Goal: Task Accomplishment & Management: Complete application form

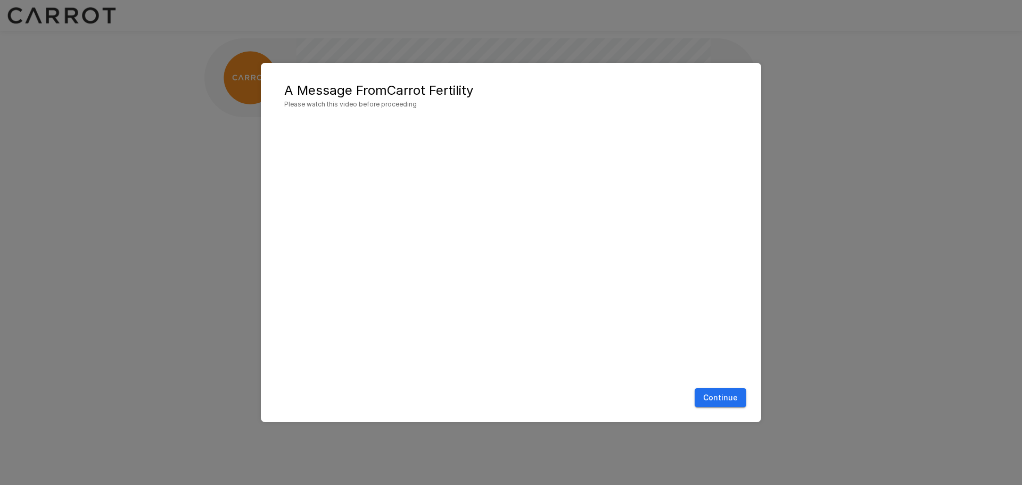
click at [715, 401] on button "Continue" at bounding box center [721, 398] width 52 height 20
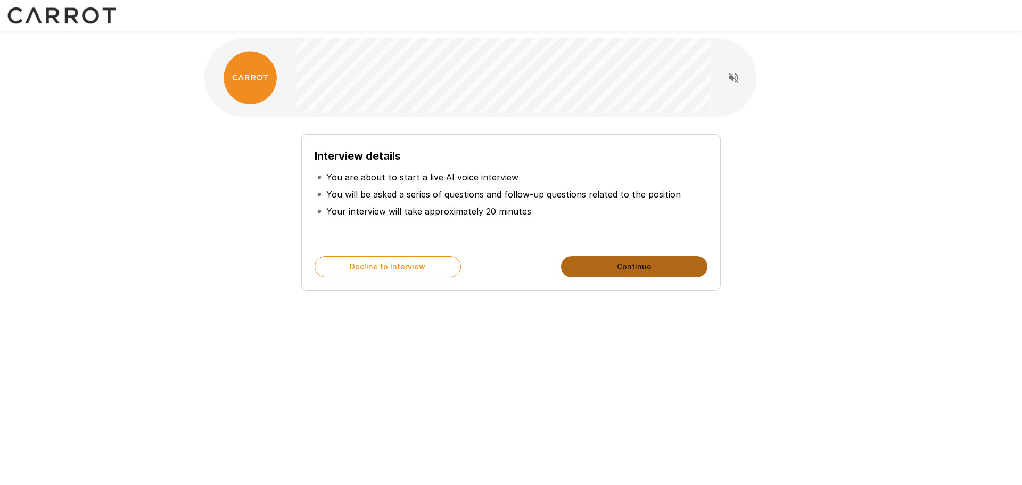
click at [600, 267] on button "Continue" at bounding box center [634, 266] width 146 height 21
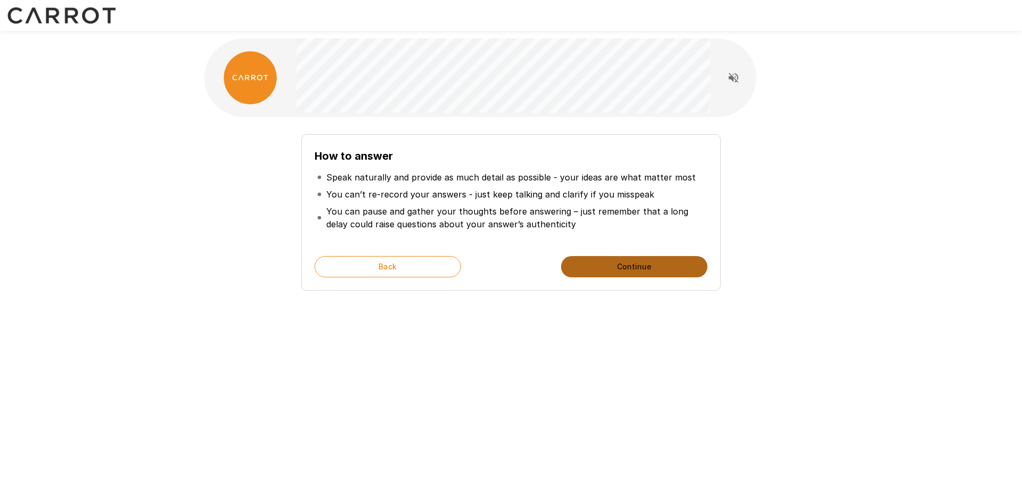
click at [655, 269] on button "Continue" at bounding box center [634, 266] width 146 height 21
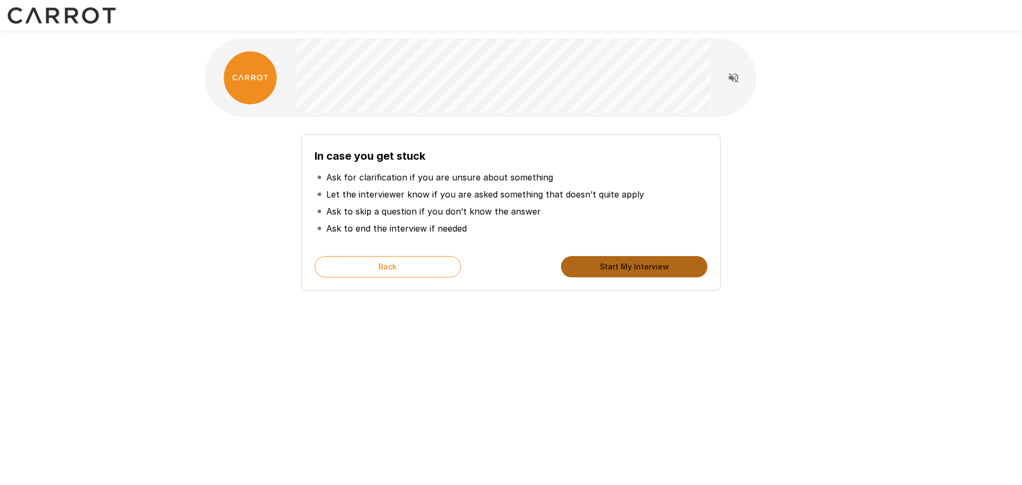
click at [655, 269] on button "Start My Interview" at bounding box center [634, 266] width 146 height 21
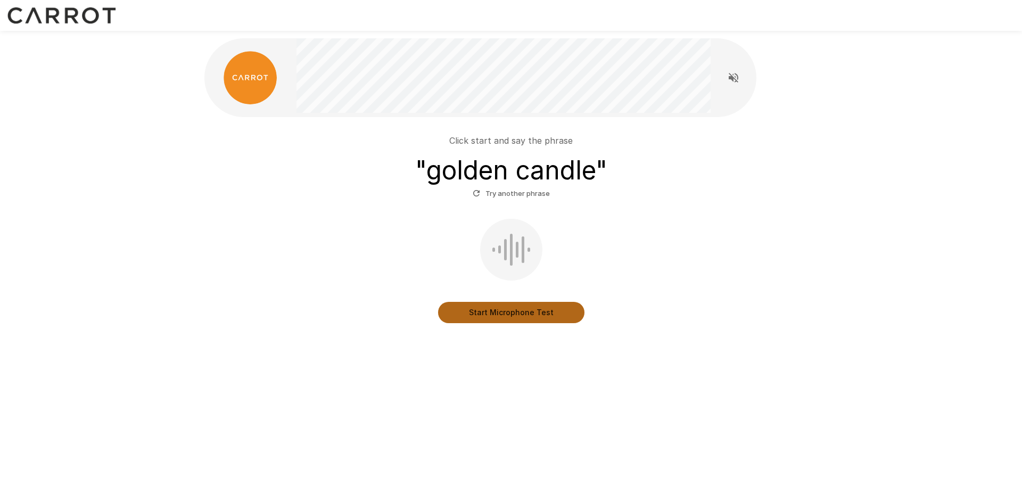
click at [491, 314] on button "Start Microphone Test" at bounding box center [511, 312] width 146 height 21
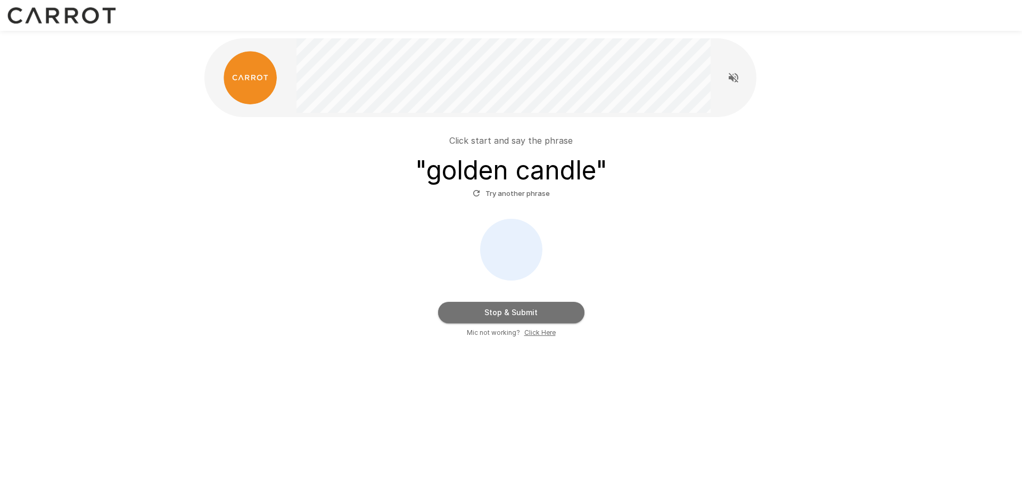
click at [490, 314] on button "Stop & Submit" at bounding box center [511, 312] width 146 height 21
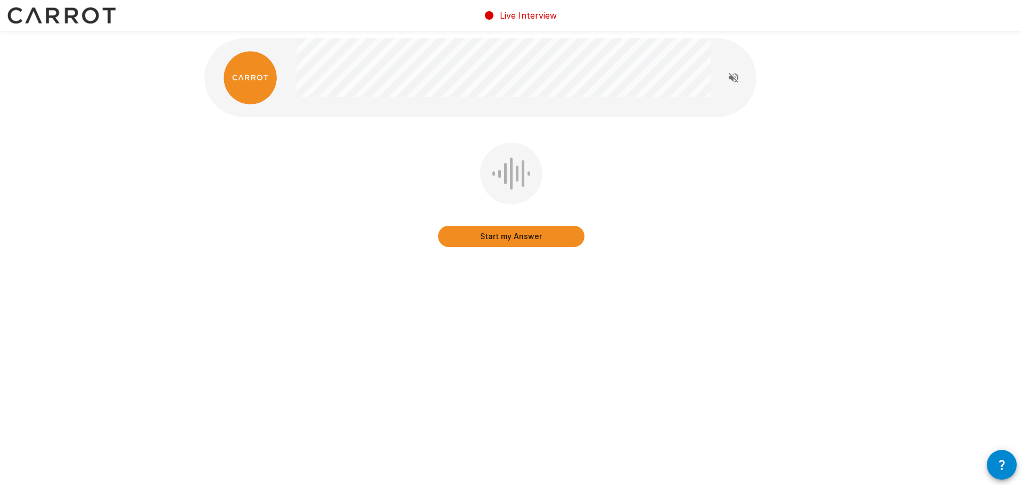
click at [493, 242] on button "Start my Answer" at bounding box center [511, 236] width 146 height 21
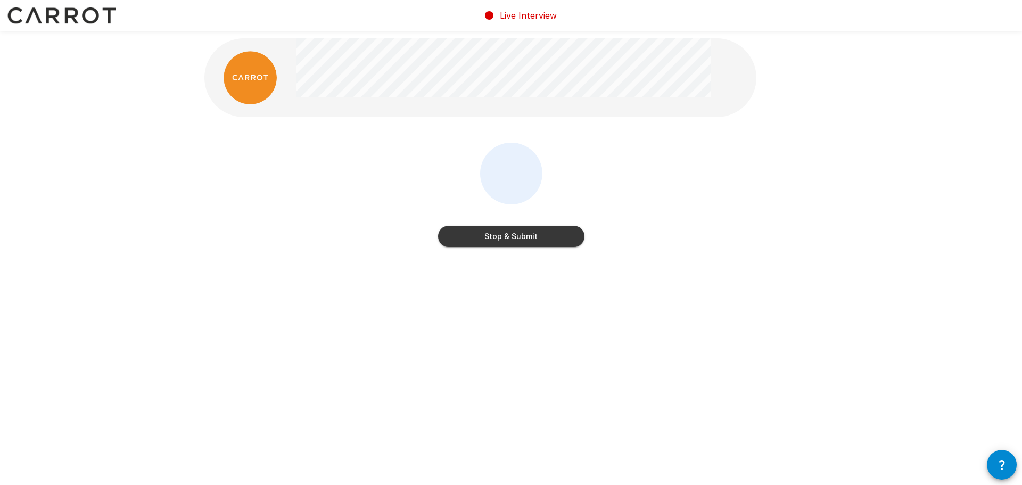
click at [493, 242] on button "Stop & Submit" at bounding box center [511, 236] width 146 height 21
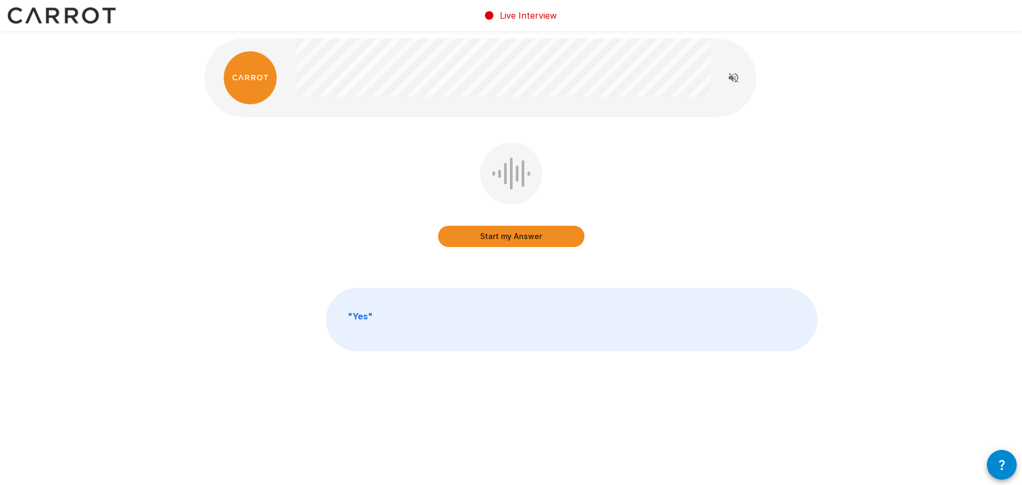
click at [493, 242] on button "Start my Answer" at bounding box center [511, 236] width 146 height 21
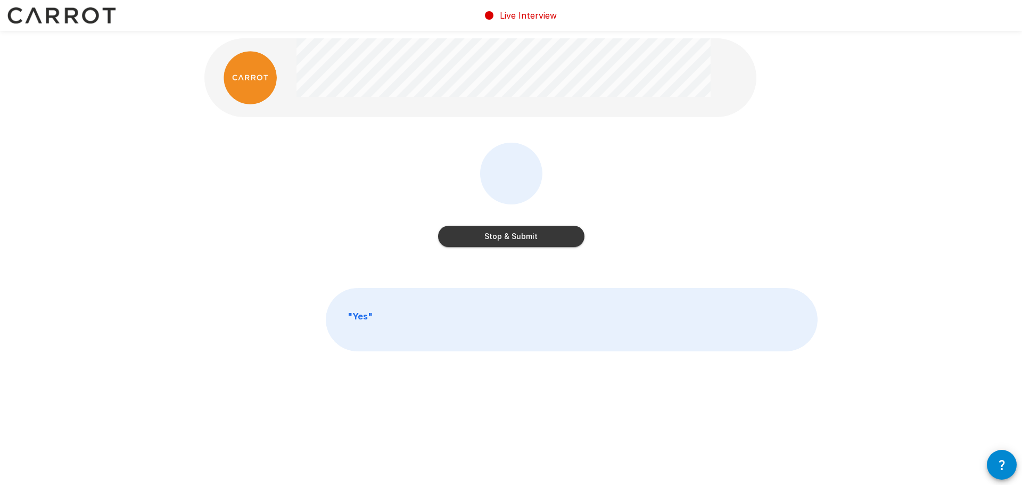
click at [493, 242] on button "Stop & Submit" at bounding box center [511, 236] width 146 height 21
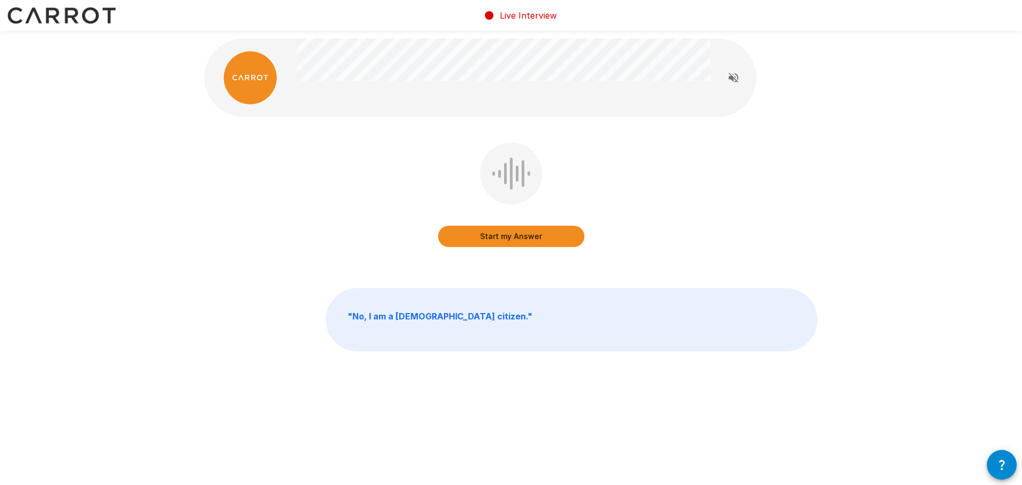
click at [493, 242] on button "Start my Answer" at bounding box center [511, 236] width 146 height 21
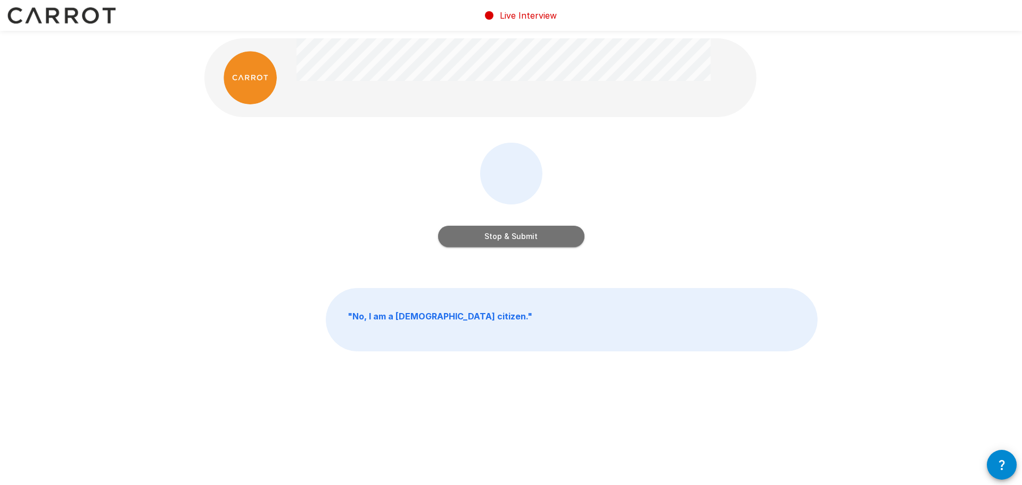
click at [493, 242] on button "Stop & Submit" at bounding box center [511, 236] width 146 height 21
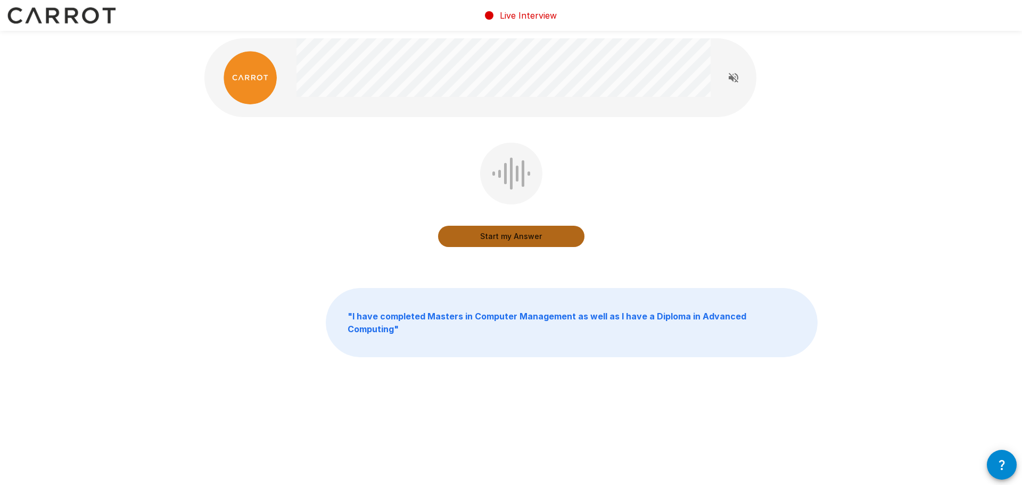
click at [493, 242] on button "Start my Answer" at bounding box center [511, 236] width 146 height 21
click at [493, 242] on button "Stop & Submit" at bounding box center [511, 236] width 146 height 21
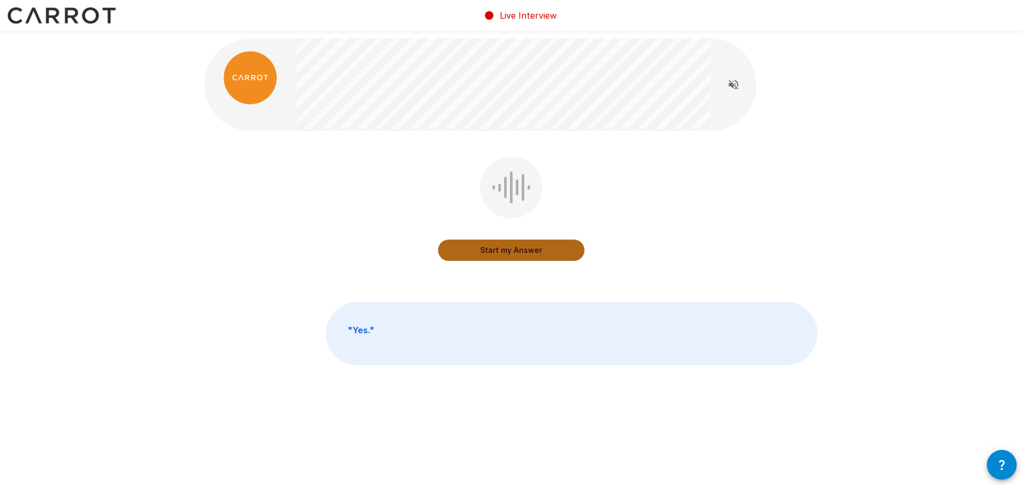
click at [495, 250] on button "Start my Answer" at bounding box center [511, 250] width 146 height 21
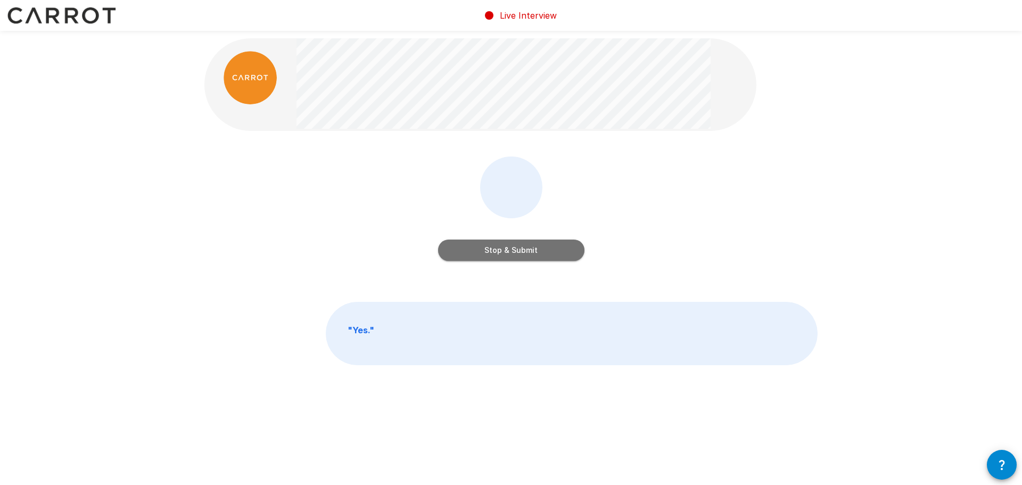
drag, startPoint x: 495, startPoint y: 250, endPoint x: 500, endPoint y: 255, distance: 7.2
click at [500, 255] on button "Stop & Submit" at bounding box center [511, 250] width 146 height 21
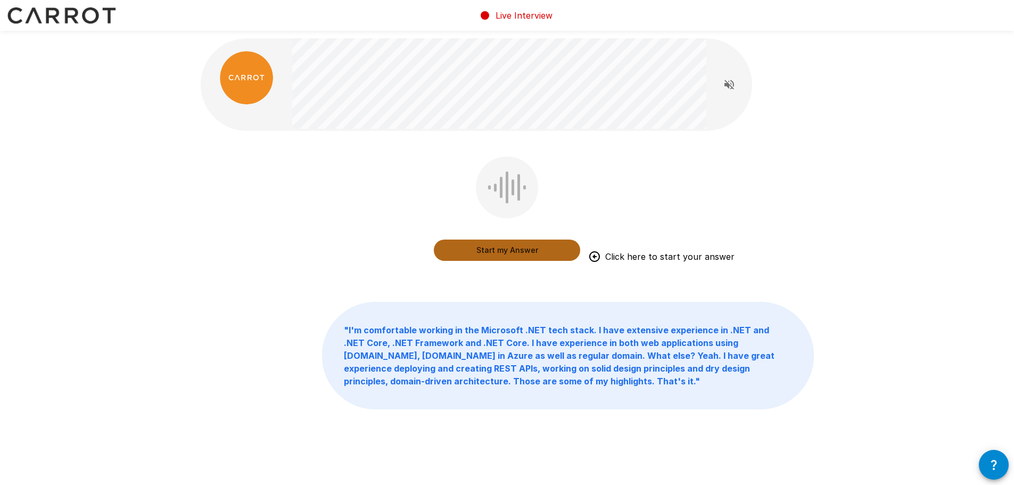
click at [488, 255] on button "Start my Answer" at bounding box center [507, 250] width 146 height 21
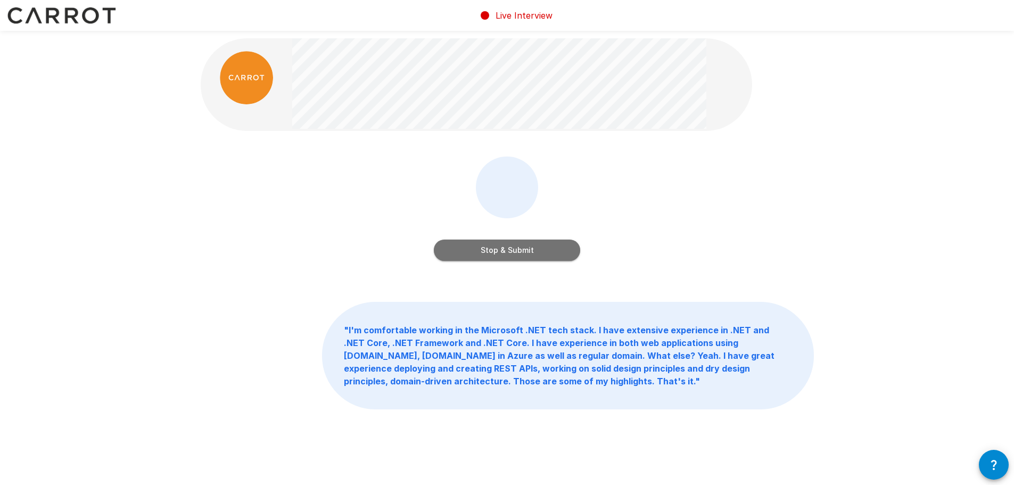
click at [488, 255] on button "Stop & Submit" at bounding box center [507, 250] width 146 height 21
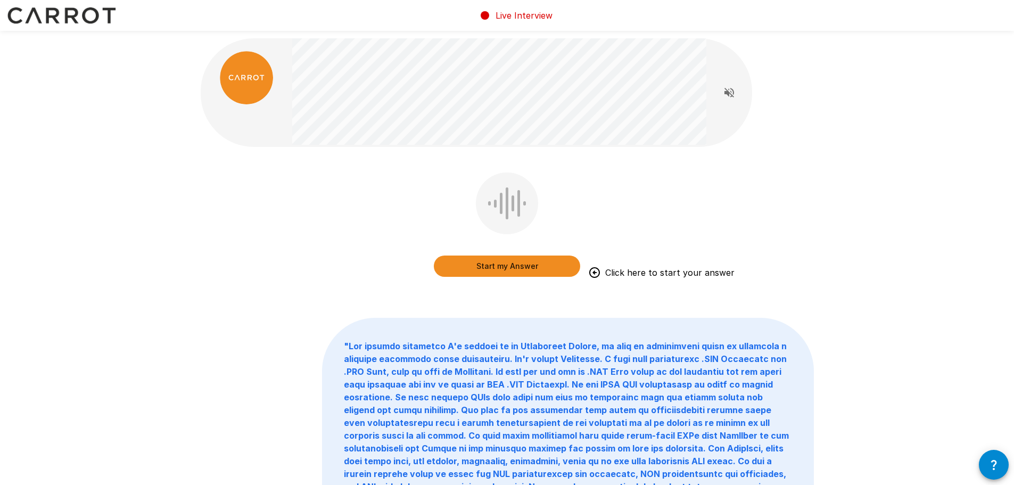
click at [474, 270] on button "Start my Answer" at bounding box center [507, 266] width 146 height 21
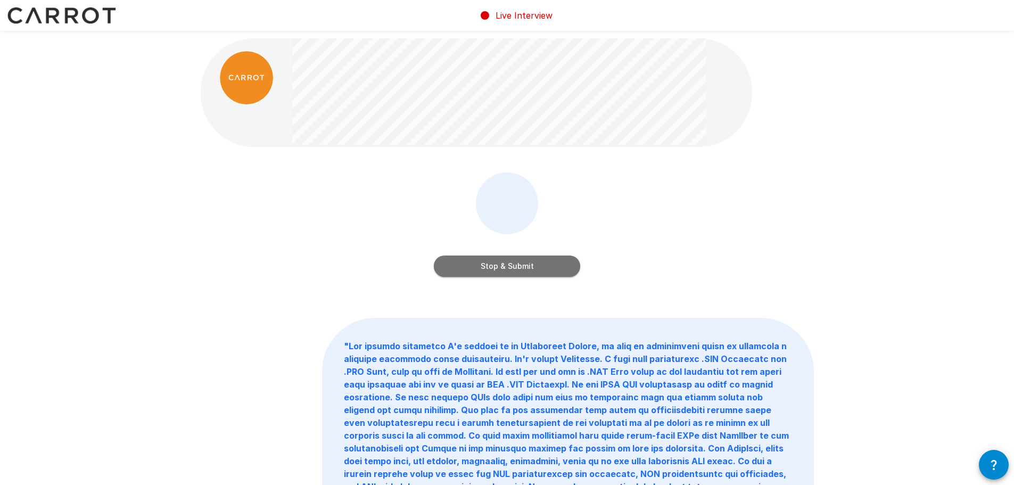
click at [474, 270] on button "Stop & Submit" at bounding box center [507, 266] width 146 height 21
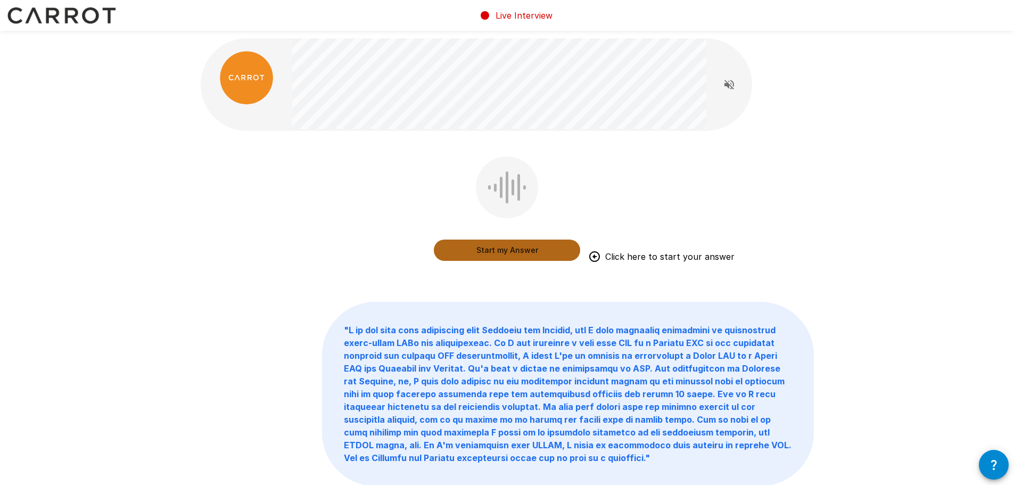
click at [501, 252] on button "Start my Answer" at bounding box center [507, 250] width 146 height 21
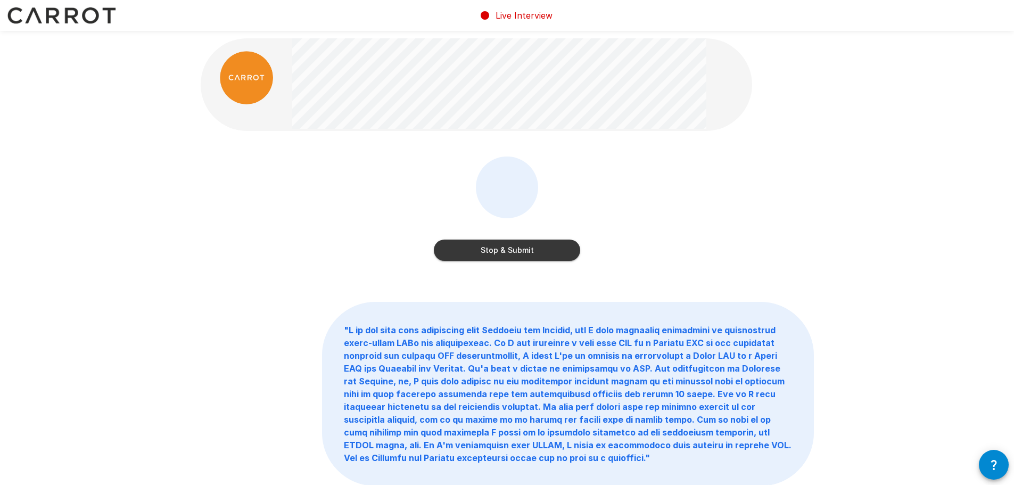
click at [501, 253] on button "Stop & Submit" at bounding box center [507, 250] width 146 height 21
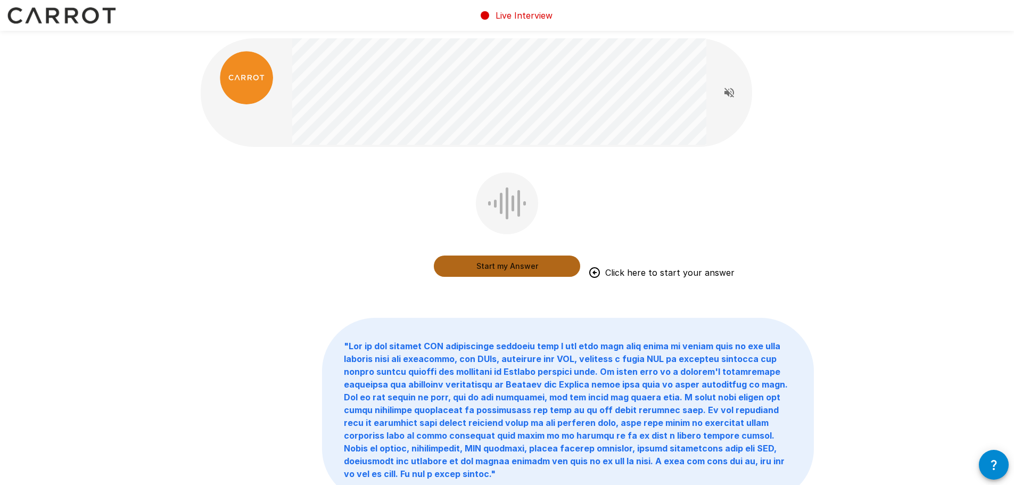
click at [540, 263] on button "Start my Answer" at bounding box center [507, 266] width 146 height 21
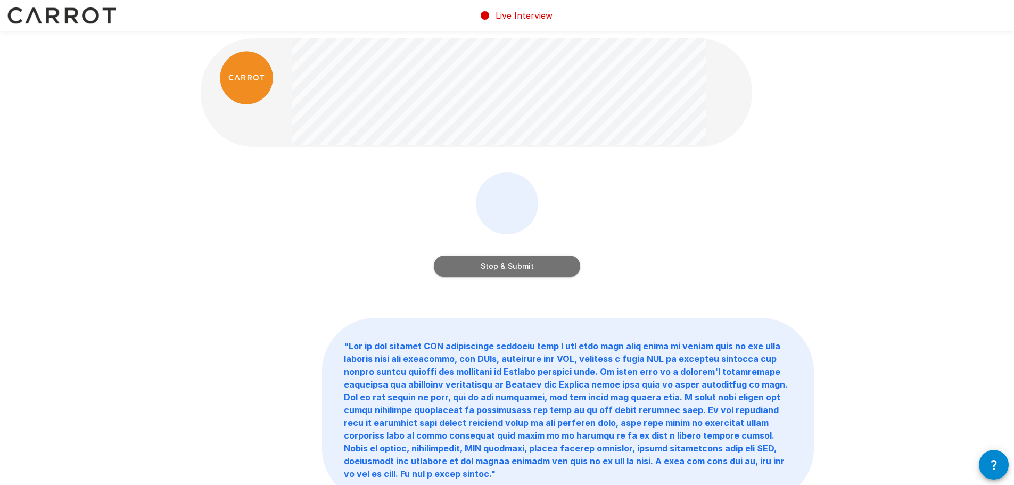
click at [542, 262] on button "Stop & Submit" at bounding box center [507, 266] width 146 height 21
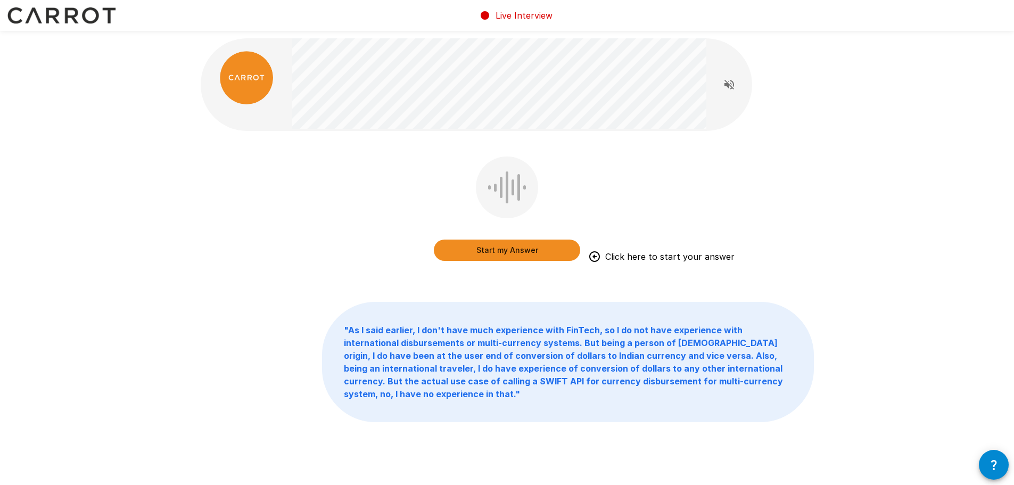
click at [541, 252] on button "Start my Answer" at bounding box center [507, 250] width 146 height 21
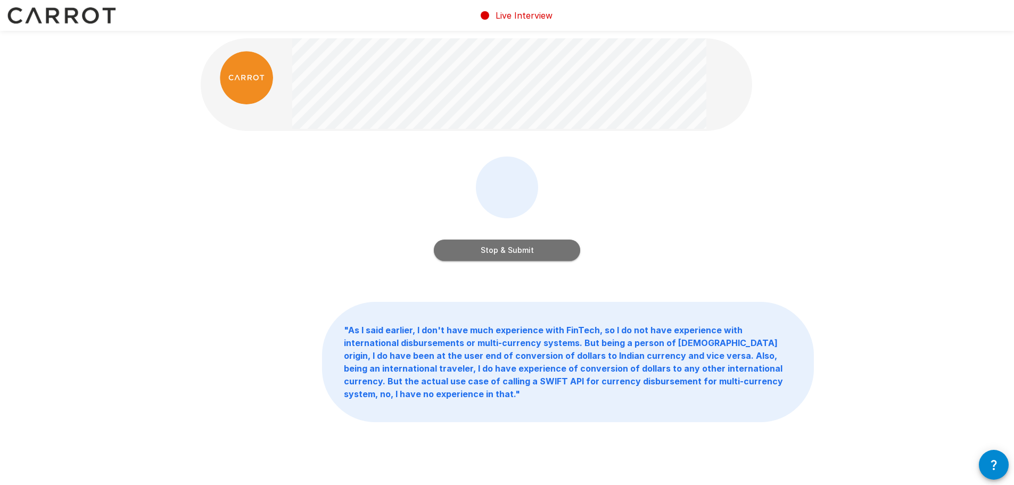
click at [540, 254] on button "Stop & Submit" at bounding box center [507, 250] width 146 height 21
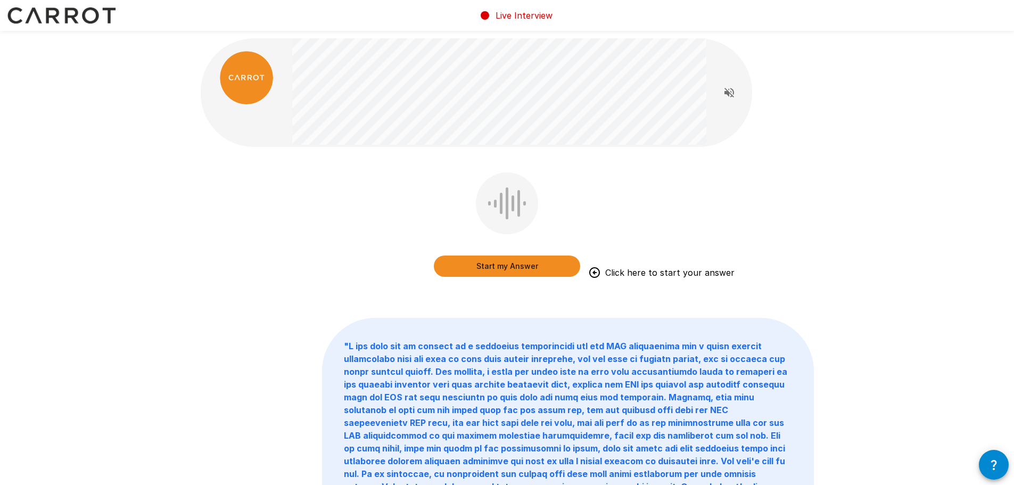
click at [498, 264] on button "Start my Answer" at bounding box center [507, 266] width 146 height 21
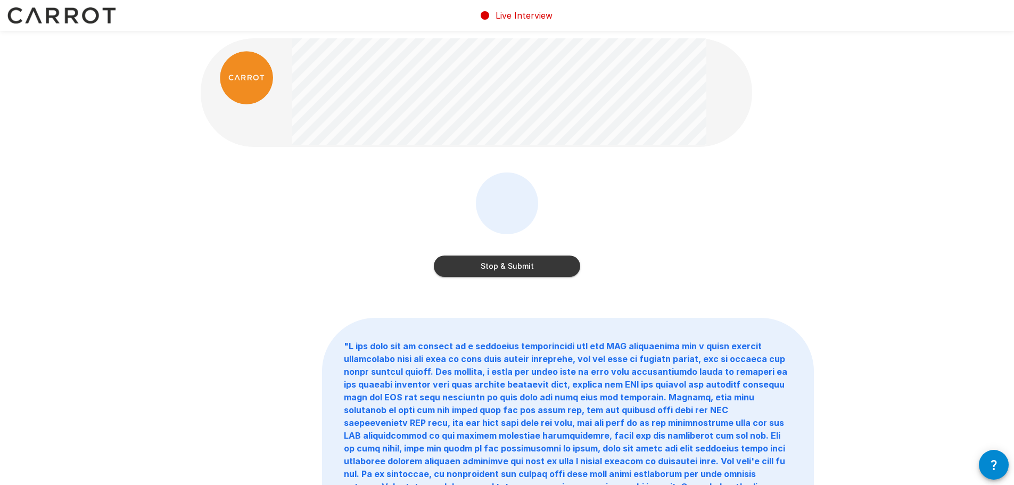
click at [498, 264] on button "Stop & Submit" at bounding box center [507, 266] width 146 height 21
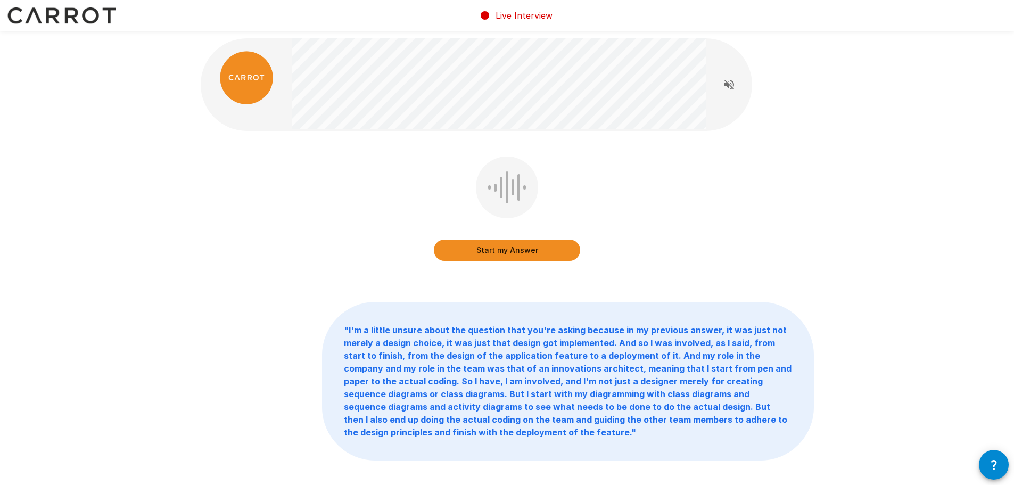
click at [514, 247] on button "Start my Answer" at bounding box center [507, 250] width 146 height 21
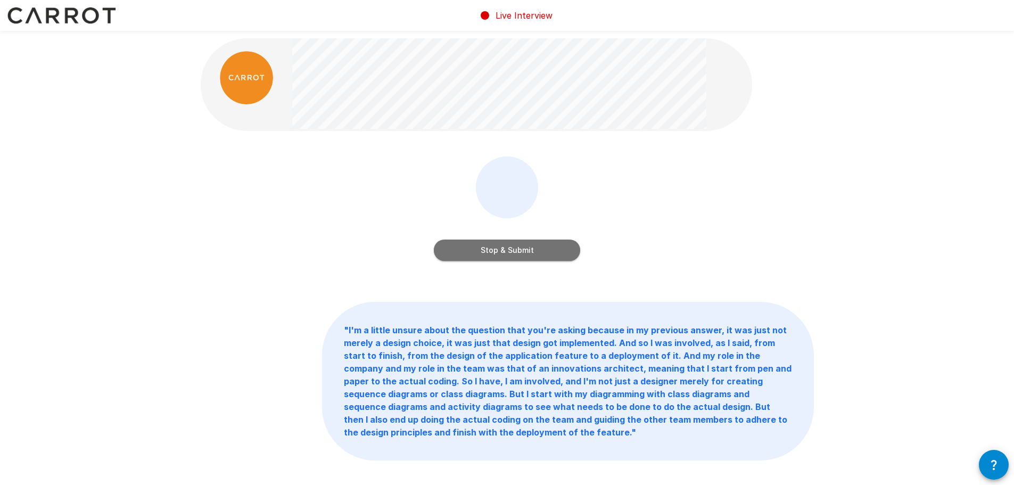
click at [514, 247] on button "Stop & Submit" at bounding box center [507, 250] width 146 height 21
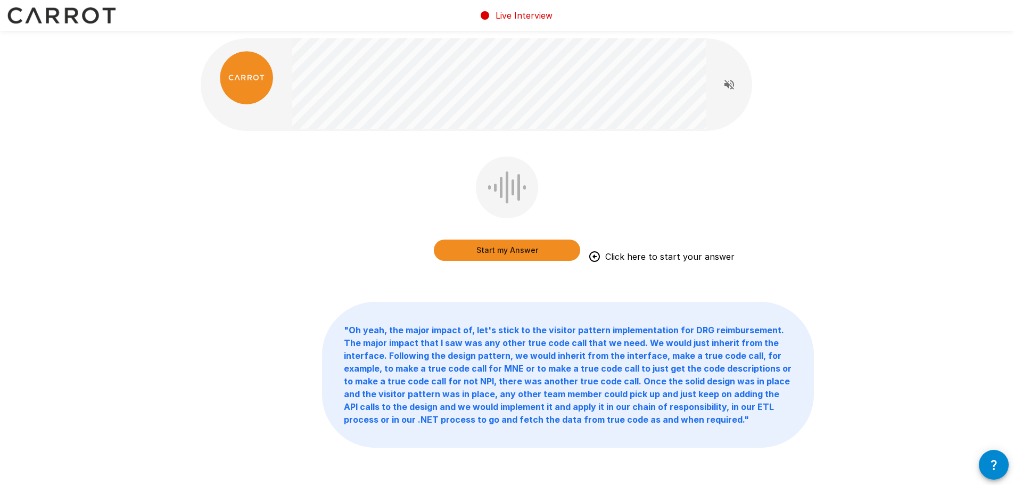
click at [501, 251] on button "Start my Answer" at bounding box center [507, 250] width 146 height 21
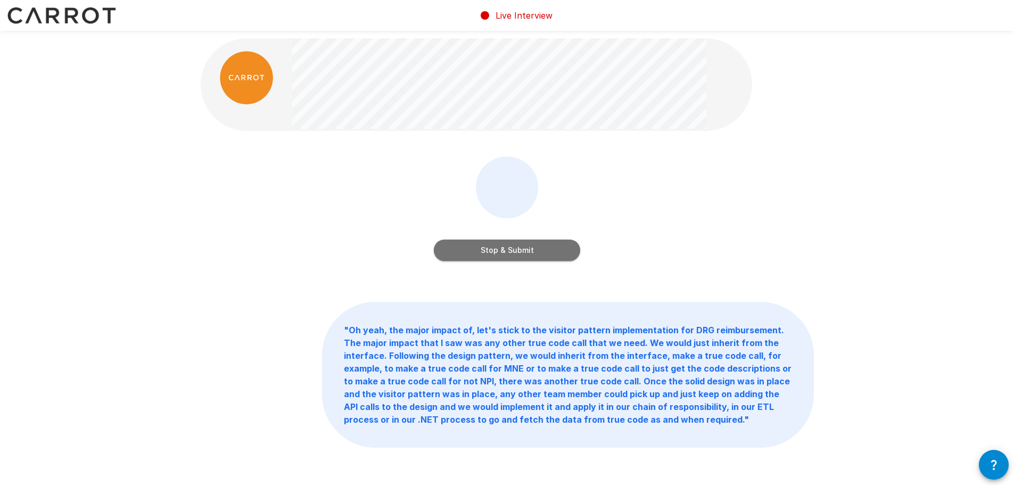
click at [504, 249] on button "Stop & Submit" at bounding box center [507, 250] width 146 height 21
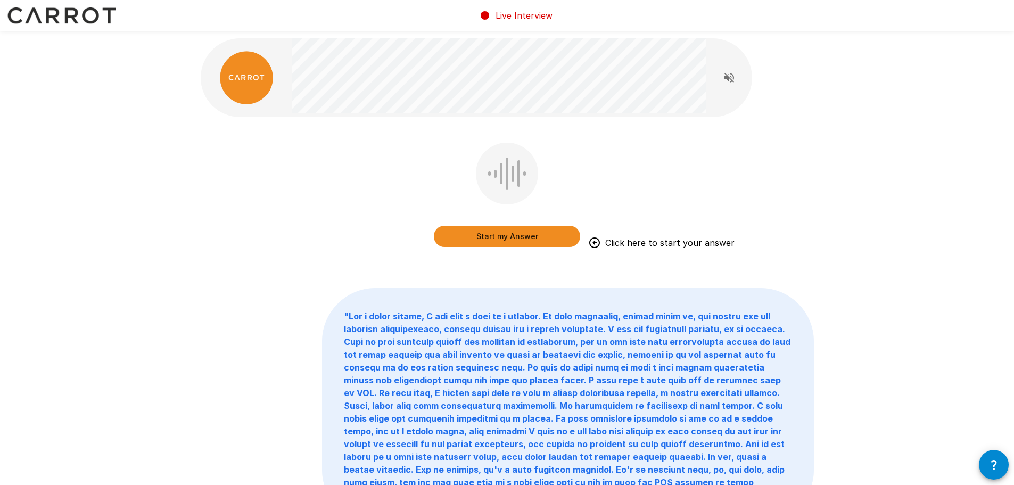
click at [511, 242] on button "Start my Answer" at bounding box center [507, 236] width 146 height 21
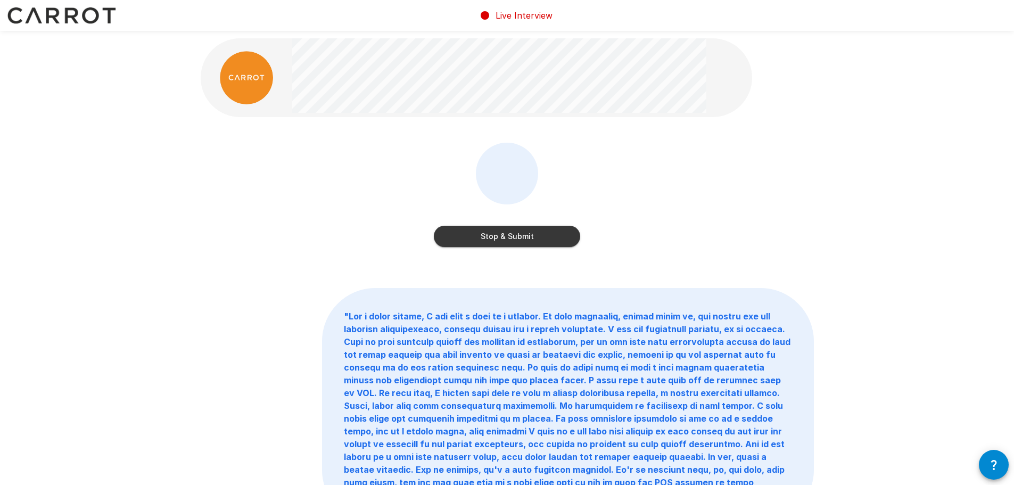
click at [511, 242] on button "Stop & Submit" at bounding box center [507, 236] width 146 height 21
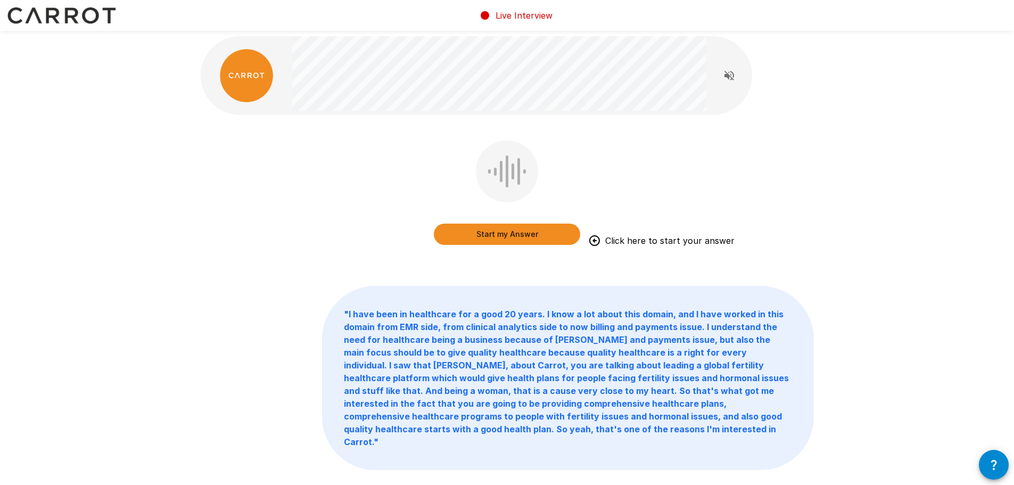
scroll to position [3, 0]
click at [519, 233] on button "Start my Answer" at bounding box center [507, 233] width 146 height 21
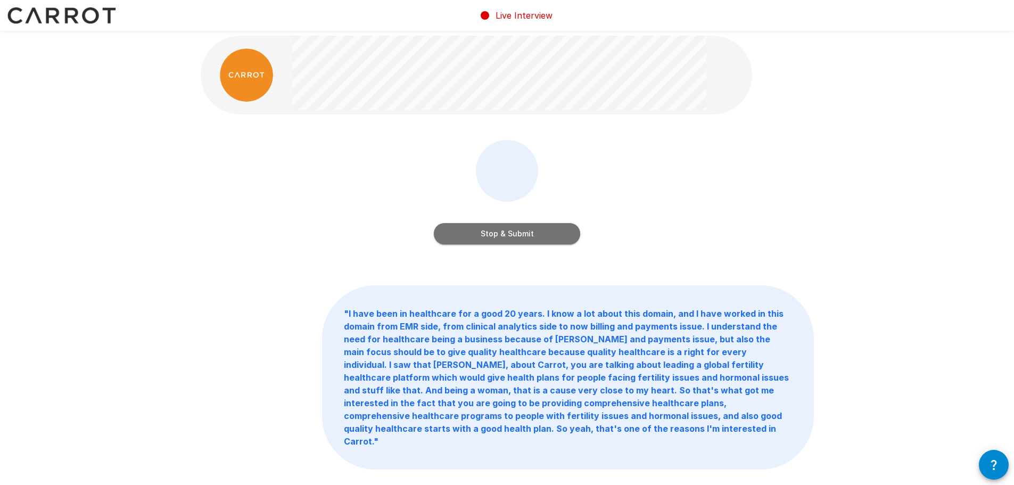
click at [519, 233] on button "Stop & Submit" at bounding box center [507, 233] width 146 height 21
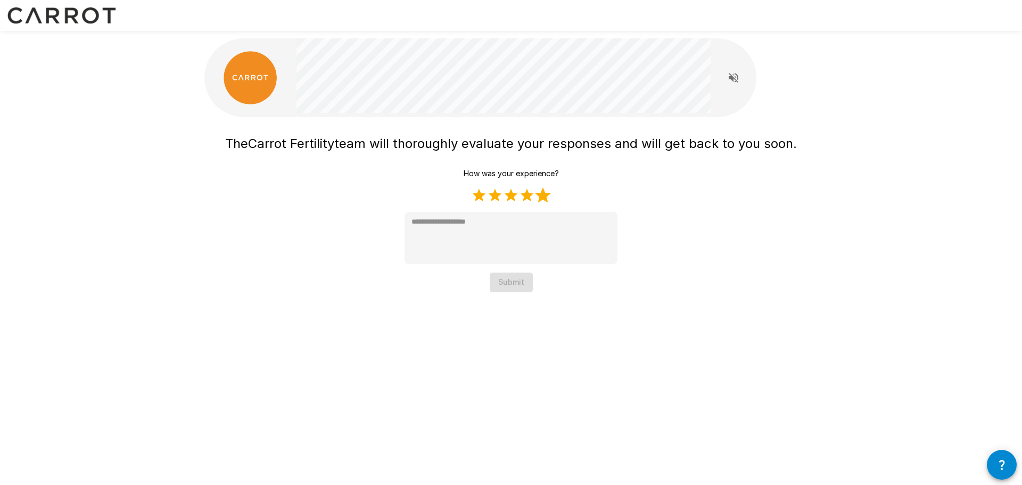
click at [540, 198] on label "5 Stars" at bounding box center [543, 195] width 16 height 16
type textarea "*"
click at [512, 285] on button "Submit" at bounding box center [511, 283] width 43 height 20
